Goal: Task Accomplishment & Management: Use online tool/utility

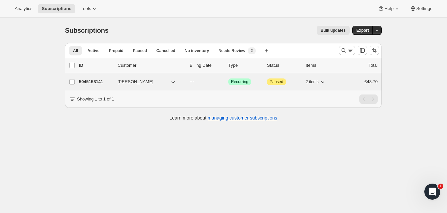
click at [98, 80] on p "5045158141" at bounding box center [95, 81] width 33 height 7
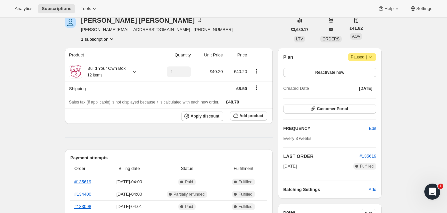
scroll to position [31, 0]
click at [344, 107] on span "Customer Portal" at bounding box center [332, 108] width 31 height 5
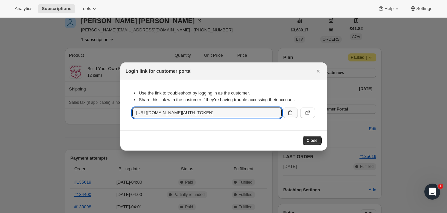
scroll to position [0, 803]
drag, startPoint x: 135, startPoint y: 113, endPoint x: 285, endPoint y: 112, distance: 150.0
click at [286, 113] on div "[URL][DOMAIN_NAME][AUTH_TOKEN]" at bounding box center [223, 112] width 183 height 11
click at [313, 139] on span "Close" at bounding box center [312, 140] width 11 height 5
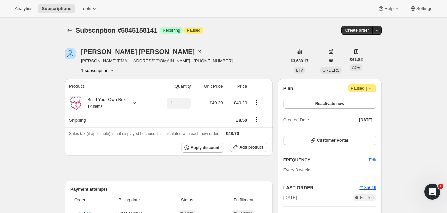
scroll to position [31, 0]
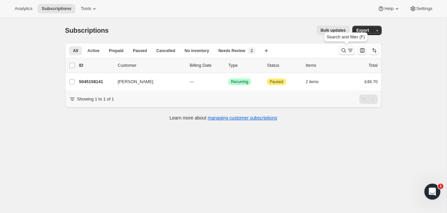
click at [343, 49] on icon "Search and filter results" at bounding box center [343, 50] width 7 height 7
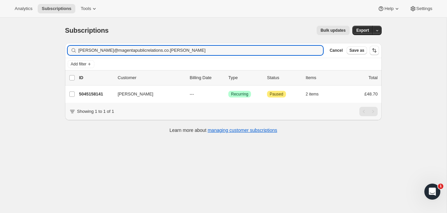
drag, startPoint x: 158, startPoint y: 51, endPoint x: 68, endPoint y: 51, distance: 89.4
click at [68, 51] on div "[PERSON_NAME]@magentapublicrelations.co.[PERSON_NAME] Clear" at bounding box center [195, 50] width 255 height 9
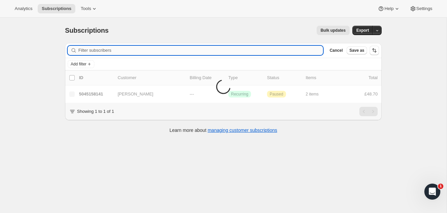
click at [89, 51] on input "Filter subscribers" at bounding box center [200, 50] width 245 height 9
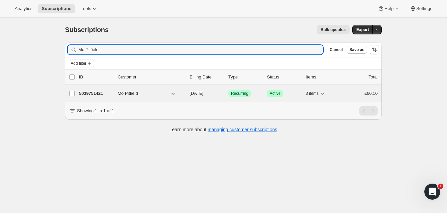
type input "Mo Pitfield"
click at [98, 92] on p "5039751421" at bounding box center [95, 93] width 33 height 7
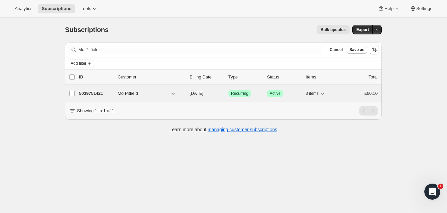
scroll to position [0, 0]
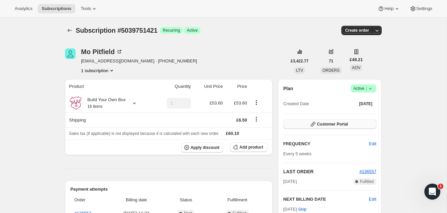
click at [348, 122] on button "Customer Portal" at bounding box center [329, 123] width 93 height 9
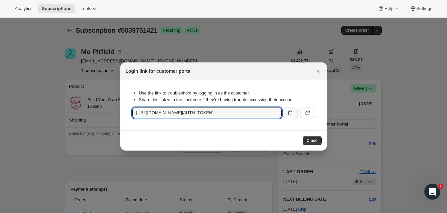
scroll to position [0, 797]
drag, startPoint x: 138, startPoint y: 112, endPoint x: 270, endPoint y: 113, distance: 131.7
click at [285, 110] on div "[URL][DOMAIN_NAME][AUTH_TOKEN]" at bounding box center [223, 112] width 183 height 11
